Goal: Task Accomplishment & Management: Manage account settings

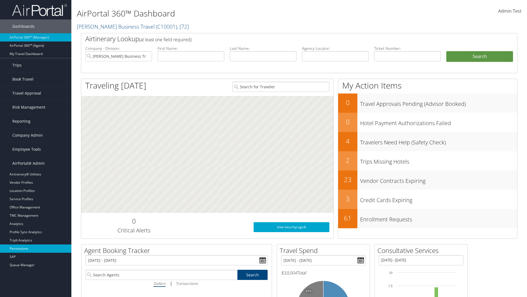
click at [36, 248] on link "Permissions" at bounding box center [35, 248] width 71 height 8
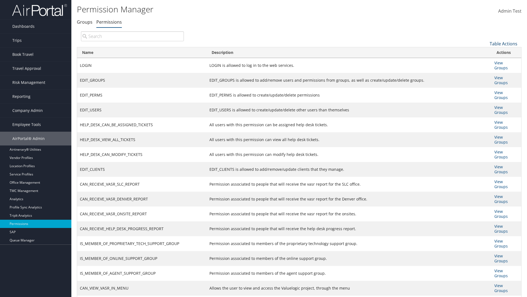
click at [504, 43] on link "Table Actions" at bounding box center [504, 44] width 28 height 6
click at [485, 71] on link "Column Visibility" at bounding box center [485, 70] width 72 height 9
click at [485, 52] on link "Name" at bounding box center [485, 52] width 72 height 9
